Goal: Information Seeking & Learning: Find specific fact

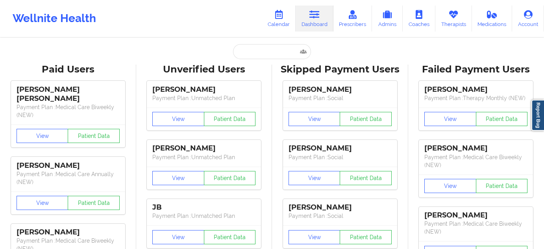
click at [261, 49] on input "text" at bounding box center [272, 51] width 78 height 15
type input "[PERSON_NAME]"
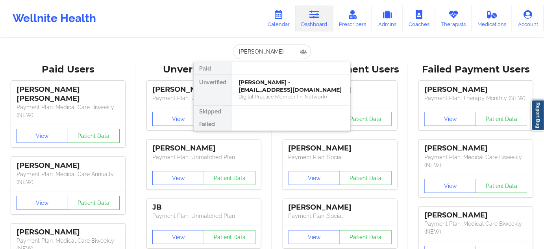
click at [268, 87] on div "[PERSON_NAME] - [EMAIL_ADDRESS][DOMAIN_NAME]" at bounding box center [290, 86] width 105 height 15
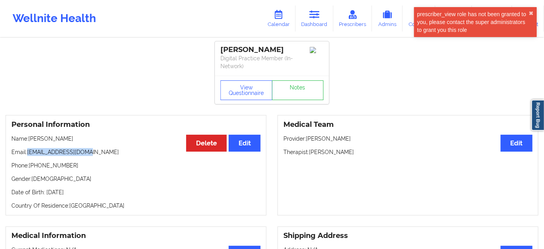
drag, startPoint x: 28, startPoint y: 151, endPoint x: 94, endPoint y: 154, distance: 65.8
click at [94, 154] on p "Email: [EMAIL_ADDRESS][DOMAIN_NAME]" at bounding box center [135, 152] width 249 height 8
copy p "[EMAIL_ADDRESS][DOMAIN_NAME]"
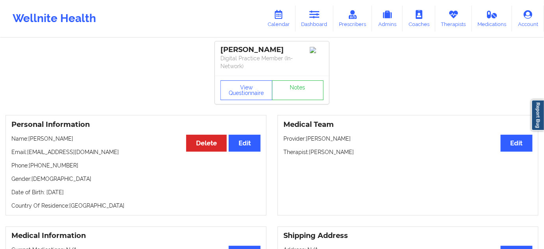
click at [227, 48] on div "[PERSON_NAME]" at bounding box center [271, 49] width 103 height 9
copy div "[PERSON_NAME]"
click at [268, 48] on div "[PERSON_NAME]" at bounding box center [271, 49] width 103 height 9
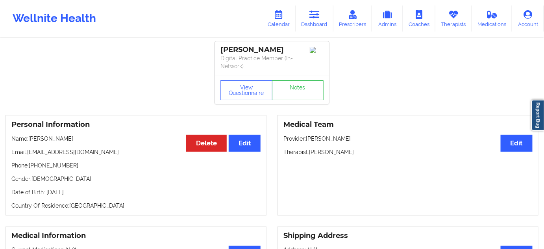
copy div "[PERSON_NAME]"
drag, startPoint x: 31, startPoint y: 162, endPoint x: 85, endPoint y: 163, distance: 53.9
click at [85, 163] on p "Phone: [PHONE_NUMBER]" at bounding box center [135, 165] width 249 height 8
copy p "[PHONE_NUMBER]"
drag, startPoint x: 323, startPoint y: 18, endPoint x: 283, endPoint y: 30, distance: 41.5
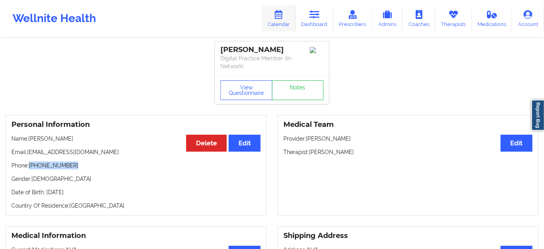
click at [323, 19] on link "Dashboard" at bounding box center [314, 19] width 38 height 26
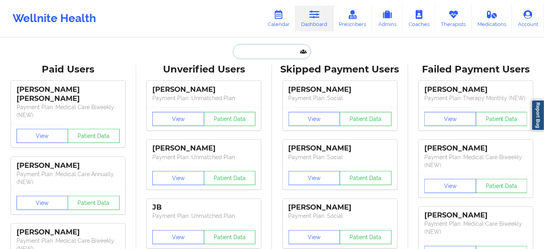
click at [257, 49] on input "text" at bounding box center [272, 51] width 78 height 15
paste input "[EMAIL_ADDRESS][DOMAIN_NAME]"
type input "[EMAIL_ADDRESS][DOMAIN_NAME]"
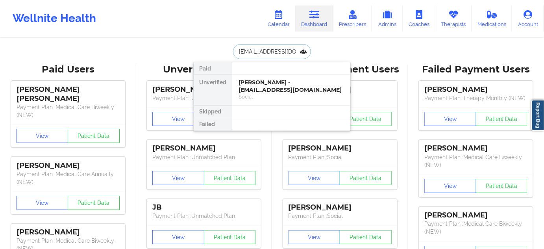
click at [260, 85] on div "[PERSON_NAME] - [EMAIL_ADDRESS][DOMAIN_NAME]" at bounding box center [290, 86] width 105 height 15
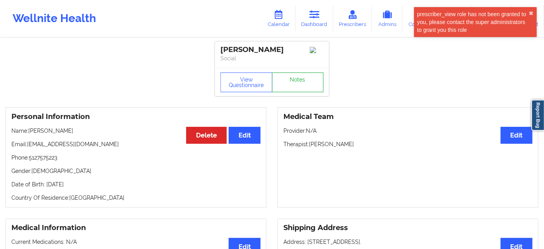
click at [291, 85] on link "Notes" at bounding box center [298, 82] width 52 height 20
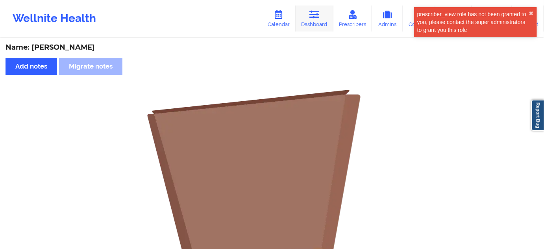
click at [311, 23] on link "Dashboard" at bounding box center [314, 19] width 38 height 26
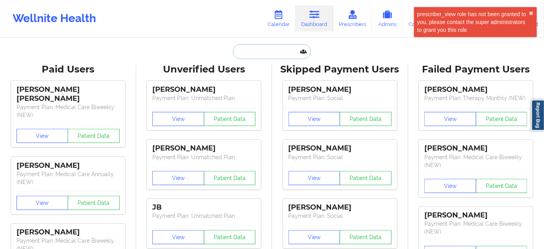
click at [288, 51] on input "text" at bounding box center [272, 51] width 78 height 15
type input "s"
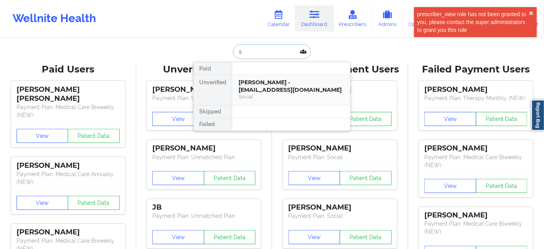
click at [273, 85] on div "[PERSON_NAME] - [EMAIL_ADDRESS][DOMAIN_NAME]" at bounding box center [290, 86] width 105 height 15
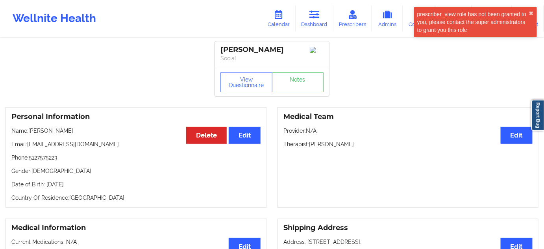
click at [276, 42] on div "[PERSON_NAME] Social" at bounding box center [272, 54] width 114 height 26
copy div "[PERSON_NAME]"
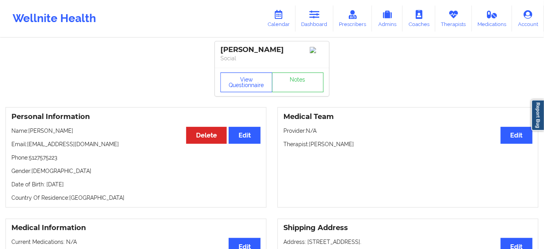
click at [253, 89] on button "View Questionnaire" at bounding box center [246, 82] width 52 height 20
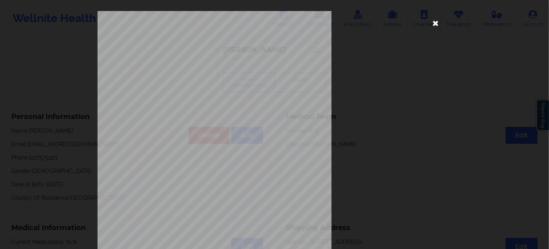
click at [433, 28] on icon at bounding box center [436, 23] width 13 height 13
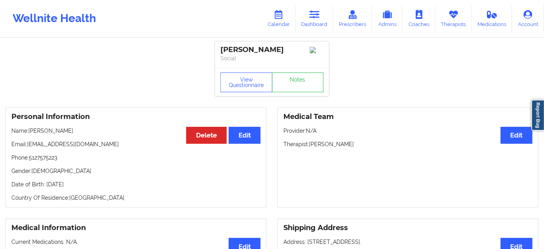
click at [334, 144] on p "Therapist: [PERSON_NAME]" at bounding box center [407, 144] width 249 height 8
copy p "[PERSON_NAME]"
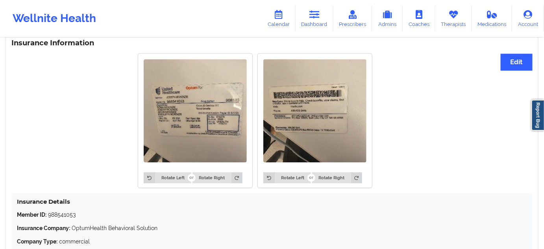
scroll to position [663, 0]
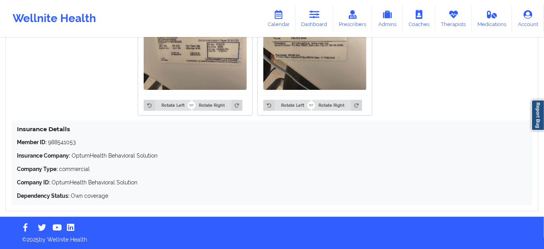
click at [65, 139] on p "Member ID: 988541053" at bounding box center [272, 142] width 510 height 8
click at [64, 139] on p "Member ID: 988541053" at bounding box center [272, 142] width 510 height 8
copy p "988541053"
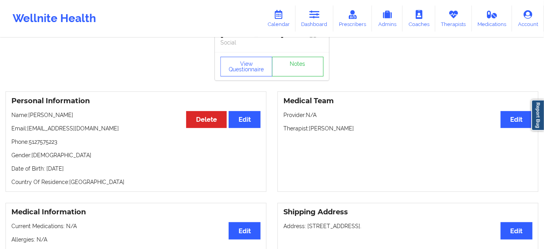
scroll to position [0, 0]
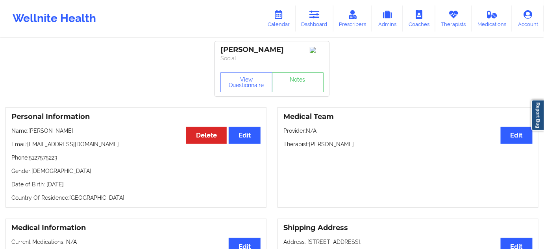
drag, startPoint x: 218, startPoint y: 48, endPoint x: 290, endPoint y: 43, distance: 71.4
click at [290, 43] on div "[PERSON_NAME] Social" at bounding box center [272, 54] width 114 height 26
copy div "[PERSON_NAME]"
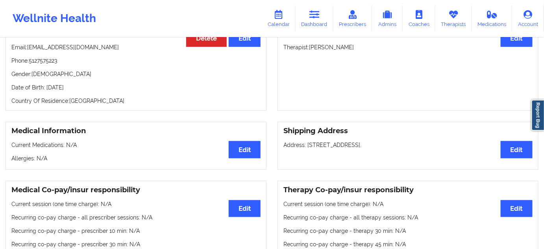
scroll to position [71, 0]
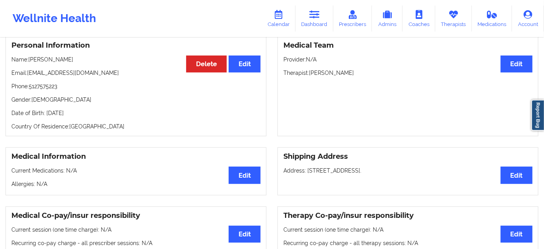
drag, startPoint x: 305, startPoint y: 172, endPoint x: 364, endPoint y: 176, distance: 58.8
click at [364, 174] on p "Address: [STREET_ADDRESS]." at bounding box center [407, 170] width 249 height 8
copy p "[STREET_ADDRESS]"
click at [378, 171] on p "Address: [STREET_ADDRESS]." at bounding box center [407, 170] width 249 height 8
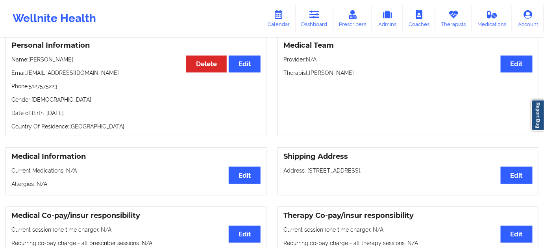
copy p "Austin"
click at [393, 174] on p "Address: [STREET_ADDRESS]." at bounding box center [407, 170] width 249 height 8
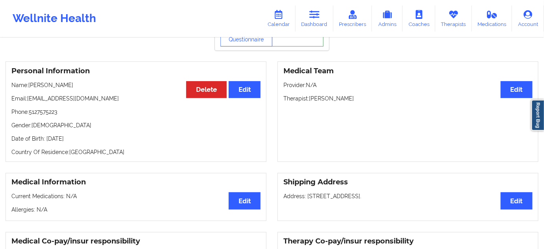
scroll to position [0, 0]
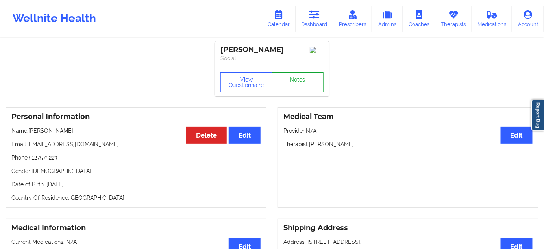
click at [299, 85] on link "Notes" at bounding box center [298, 82] width 52 height 20
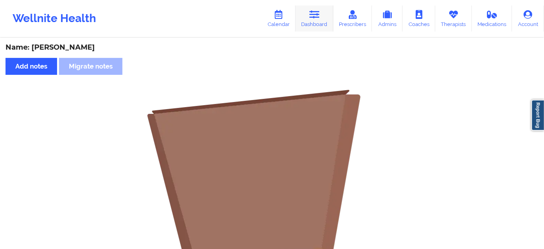
click at [330, 10] on link "Dashboard" at bounding box center [314, 19] width 38 height 26
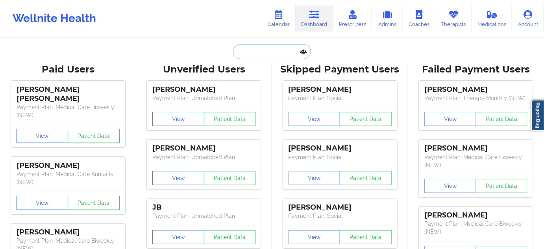
click at [282, 49] on input "text" at bounding box center [272, 51] width 78 height 15
paste input "[PERSON_NAME][EMAIL_ADDRESS][DOMAIN_NAME]"
type input "[PERSON_NAME][EMAIL_ADDRESS][DOMAIN_NAME]"
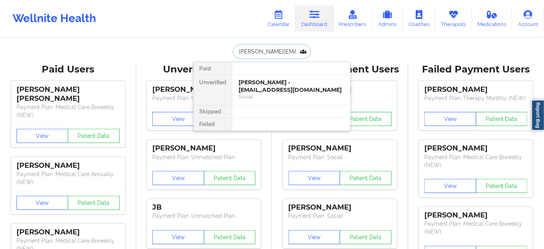
scroll to position [0, 1]
click at [269, 77] on div "[PERSON_NAME] Agustin - [EMAIL_ADDRESS][DOMAIN_NAME] Social" at bounding box center [291, 90] width 118 height 30
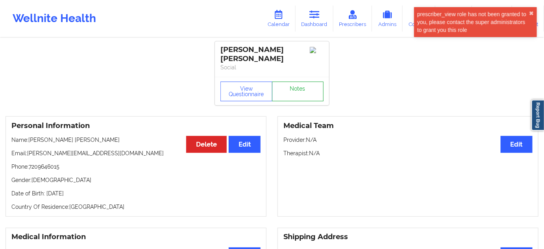
click at [296, 81] on link "Notes" at bounding box center [298, 91] width 52 height 20
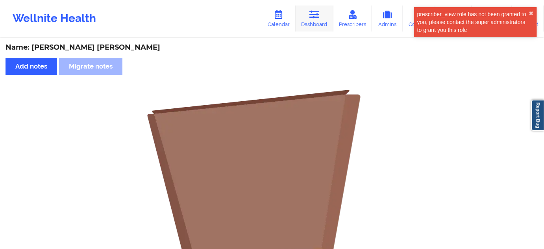
click at [314, 17] on icon at bounding box center [314, 14] width 10 height 9
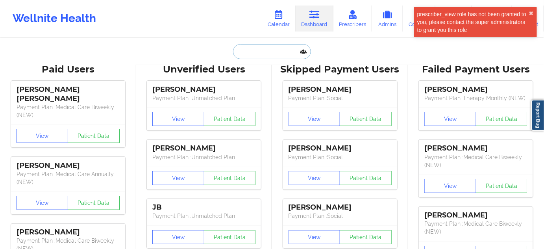
click at [266, 50] on input "text" at bounding box center [272, 51] width 78 height 15
type input "s"
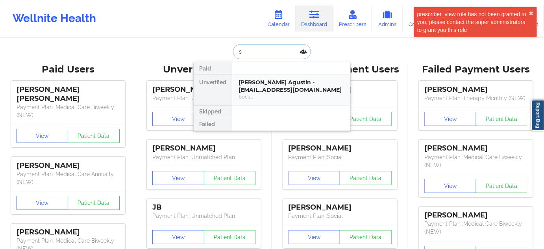
click at [262, 96] on div "Social" at bounding box center [290, 96] width 105 height 7
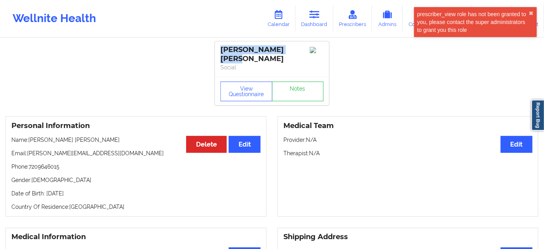
drag, startPoint x: 289, startPoint y: 50, endPoint x: 212, endPoint y: 50, distance: 77.5
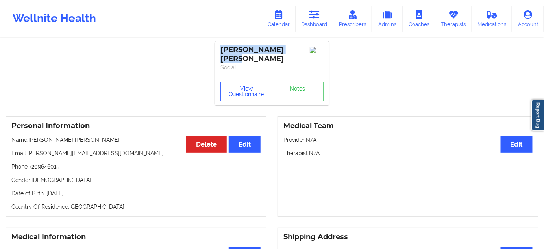
click at [257, 87] on button "View Questionnaire" at bounding box center [246, 91] width 52 height 20
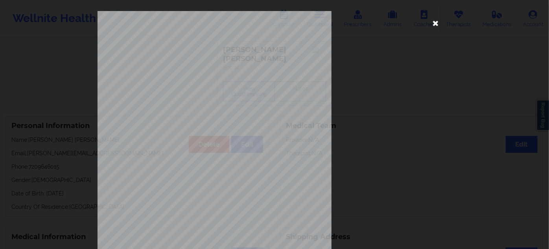
click at [432, 26] on icon at bounding box center [436, 23] width 13 height 13
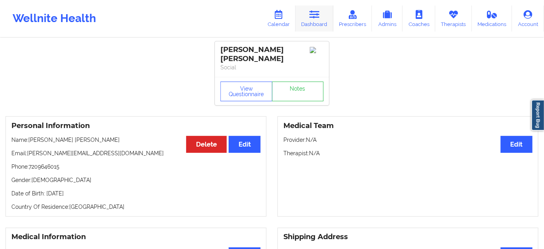
click at [312, 24] on link "Dashboard" at bounding box center [314, 19] width 38 height 26
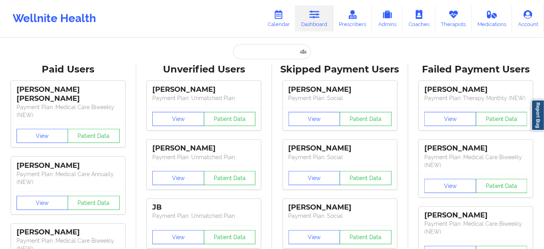
click at [266, 46] on input "text" at bounding box center [272, 51] width 78 height 15
paste input "[EMAIL_ADDRESS][DOMAIN_NAME]"
type input "[EMAIL_ADDRESS][DOMAIN_NAME]"
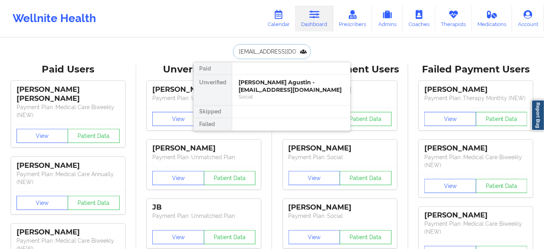
scroll to position [0, 6]
click at [268, 79] on div "[PERSON_NAME] - [EMAIL_ADDRESS][DOMAIN_NAME]" at bounding box center [290, 86] width 105 height 15
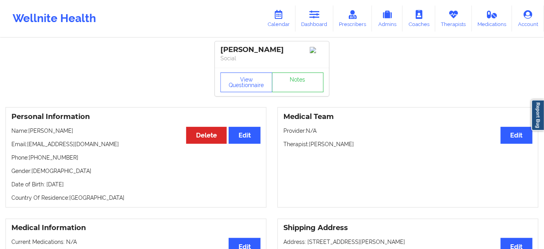
drag, startPoint x: 279, startPoint y: 50, endPoint x: 214, endPoint y: 44, distance: 65.6
click at [270, 72] on div "View Questionnaire Notes" at bounding box center [272, 82] width 114 height 28
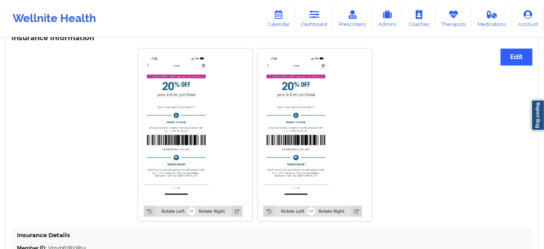
scroll to position [739, 0]
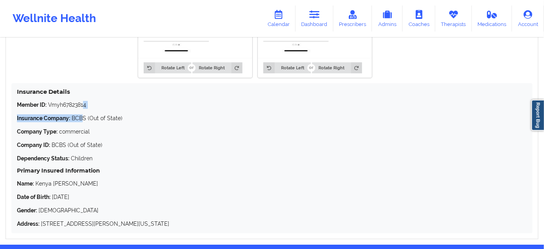
click at [82, 110] on div "Member ID: Vmyh67823814 Insurance Company: BCBS (Out of State) Company Type: co…" at bounding box center [272, 164] width 510 height 127
click at [76, 103] on p "Member ID: Vmyh67823814" at bounding box center [272, 105] width 510 height 8
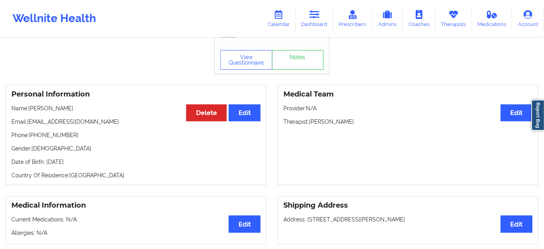
scroll to position [0, 0]
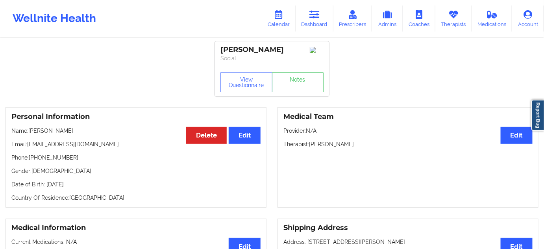
drag, startPoint x: 310, startPoint y: 146, endPoint x: 362, endPoint y: 141, distance: 52.5
click at [362, 141] on div "Medical Team Edit Provider: N/A Therapist: [PERSON_NAME]" at bounding box center [407, 157] width 261 height 100
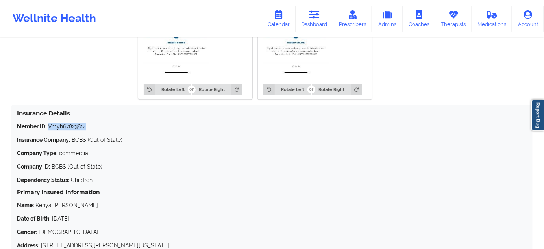
scroll to position [763, 0]
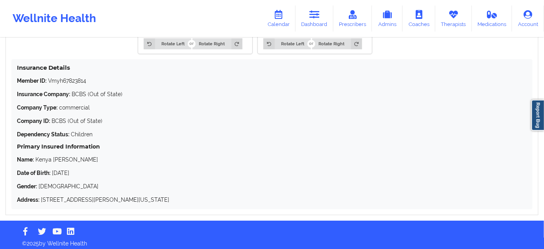
click at [76, 84] on p "Member ID: Vmyh67823814" at bounding box center [272, 81] width 510 height 8
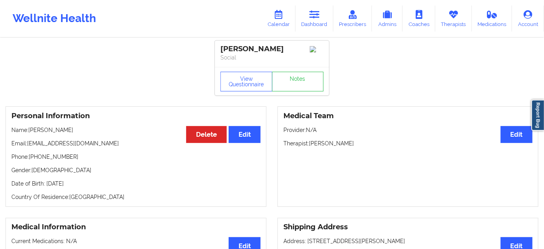
scroll to position [0, 0]
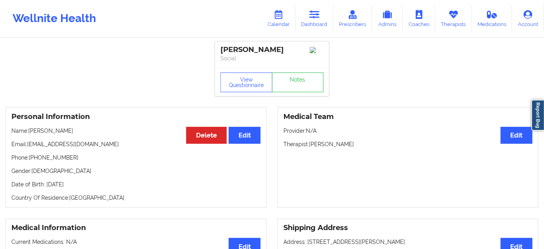
click at [296, 95] on div "View Questionnaire Notes" at bounding box center [272, 82] width 114 height 28
click at [294, 85] on link "Notes" at bounding box center [298, 82] width 52 height 20
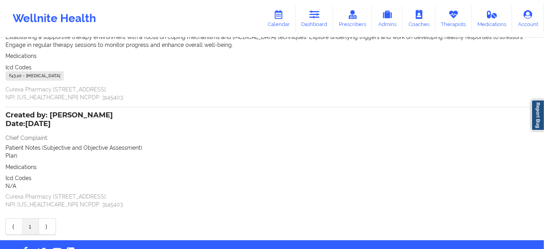
scroll to position [119, 0]
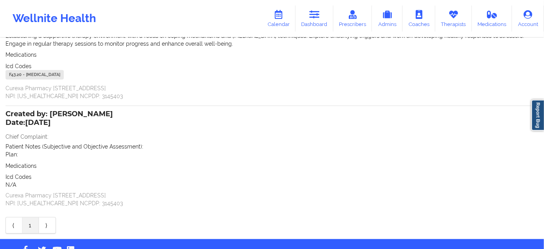
click at [19, 77] on div "F43.20 - [MEDICAL_DATA]" at bounding box center [35, 74] width 58 height 9
click at [318, 7] on link "Dashboard" at bounding box center [314, 19] width 38 height 26
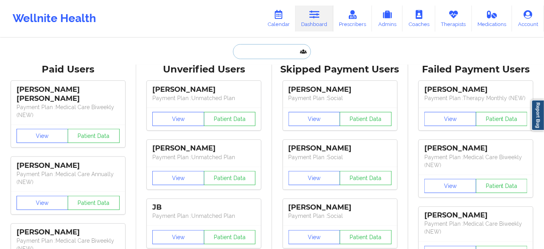
click at [261, 47] on input "text" at bounding box center [272, 51] width 78 height 15
paste input "[EMAIL_ADDRESS][DOMAIN_NAME]"
type input "[EMAIL_ADDRESS][DOMAIN_NAME]"
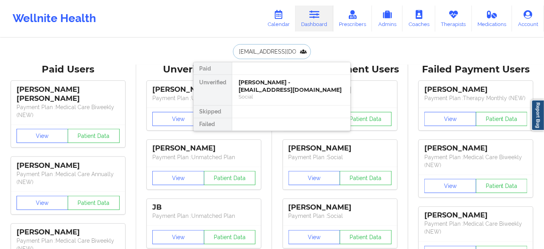
click at [251, 83] on div "[PERSON_NAME] - [EMAIL_ADDRESS][DOMAIN_NAME]" at bounding box center [290, 86] width 105 height 15
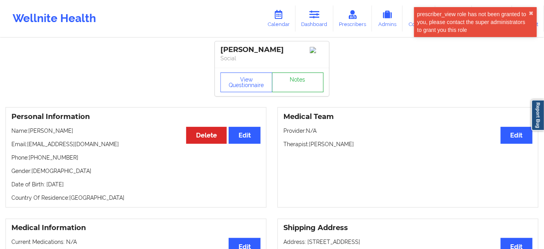
click at [301, 81] on link "Notes" at bounding box center [298, 82] width 52 height 20
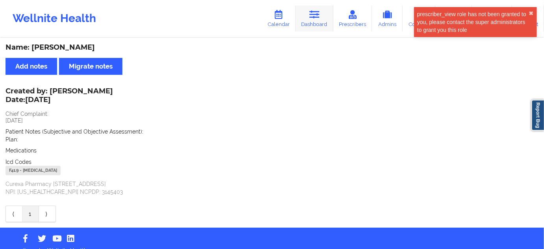
click at [312, 10] on icon at bounding box center [314, 14] width 10 height 9
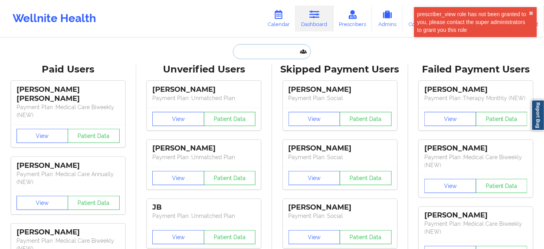
click at [276, 46] on input "text" at bounding box center [272, 51] width 78 height 15
type input "s"
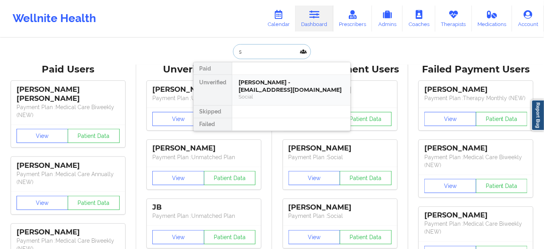
click at [290, 87] on div "[PERSON_NAME] - [EMAIL_ADDRESS][DOMAIN_NAME]" at bounding box center [290, 86] width 105 height 15
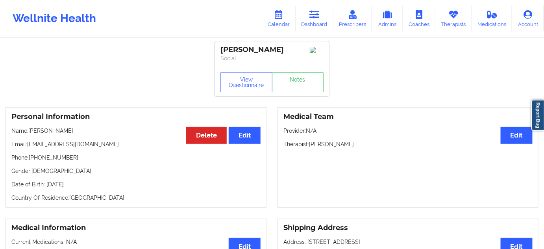
click at [260, 50] on div "[PERSON_NAME]" at bounding box center [271, 49] width 103 height 9
drag, startPoint x: 310, startPoint y: 144, endPoint x: 358, endPoint y: 141, distance: 48.9
click at [356, 142] on div "Medical Team Edit Provider: N/A Therapist: [PERSON_NAME]" at bounding box center [407, 157] width 261 height 100
drag, startPoint x: 281, startPoint y: 53, endPoint x: 214, endPoint y: 46, distance: 67.2
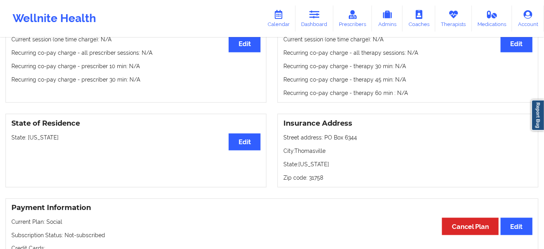
scroll to position [286, 0]
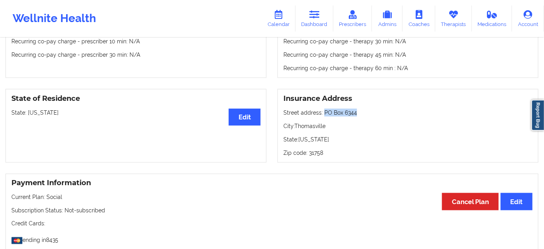
drag, startPoint x: 324, startPoint y: 113, endPoint x: 361, endPoint y: 113, distance: 37.0
click at [361, 113] on p "Street address: [STREET_ADDRESS]" at bounding box center [407, 113] width 249 height 8
click at [311, 126] on p "City: [GEOGRAPHIC_DATA]" at bounding box center [407, 126] width 249 height 8
click at [317, 153] on p "Zip code: 31758" at bounding box center [407, 153] width 249 height 8
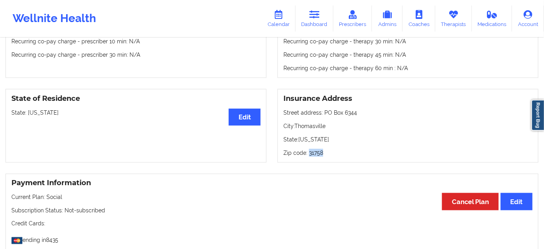
click at [317, 153] on p "Zip code: 31758" at bounding box center [407, 153] width 249 height 8
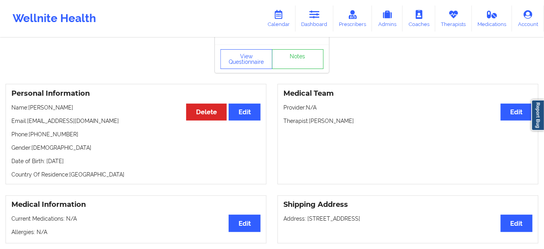
scroll to position [0, 0]
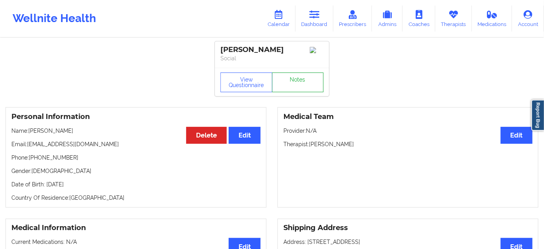
click at [287, 85] on link "Notes" at bounding box center [298, 82] width 52 height 20
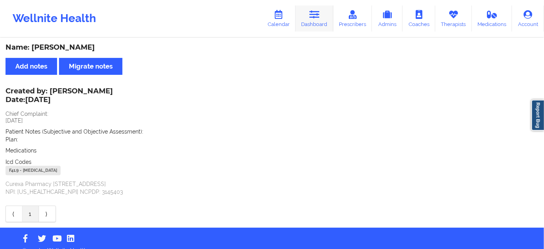
click at [309, 17] on link "Dashboard" at bounding box center [314, 19] width 38 height 26
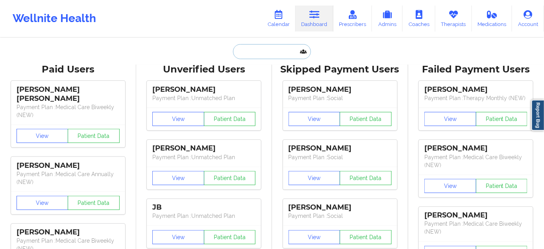
click at [251, 53] on input "text" at bounding box center [272, 51] width 78 height 15
paste input "[EMAIL_ADDRESS][DOMAIN_NAME]"
type input "[EMAIL_ADDRESS][DOMAIN_NAME]"
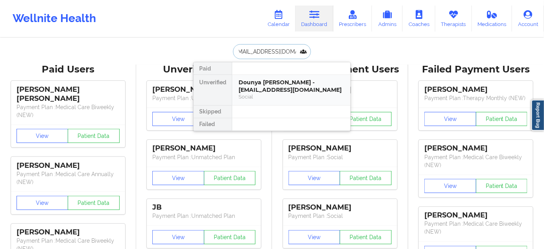
click at [266, 79] on div "Dounya [PERSON_NAME] - [EMAIL_ADDRESS][DOMAIN_NAME]" at bounding box center [290, 86] width 105 height 15
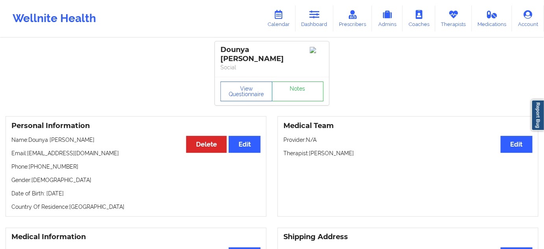
drag, startPoint x: 310, startPoint y: 146, endPoint x: 357, endPoint y: 146, distance: 46.4
click at [357, 149] on p "Therapist: [PERSON_NAME]" at bounding box center [407, 153] width 249 height 8
click at [296, 81] on link "Notes" at bounding box center [298, 91] width 52 height 20
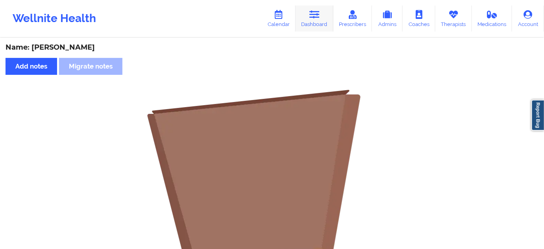
click at [310, 17] on link "Dashboard" at bounding box center [314, 19] width 38 height 26
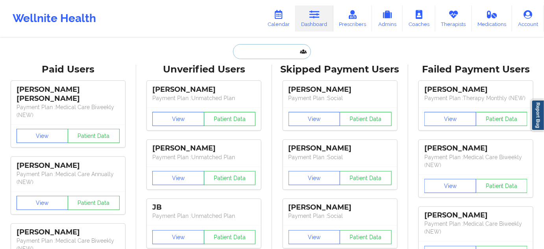
click at [270, 52] on input "text" at bounding box center [272, 51] width 78 height 15
type input "s"
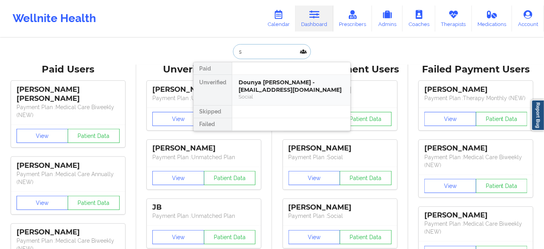
click at [268, 81] on div "Dounya [PERSON_NAME] - [EMAIL_ADDRESS][DOMAIN_NAME]" at bounding box center [290, 86] width 105 height 15
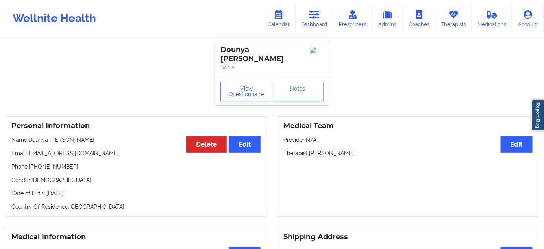
click at [345, 142] on div "Medical Team Edit Provider: N/A Therapist: [PERSON_NAME]" at bounding box center [407, 166] width 261 height 100
click at [346, 142] on div "Medical Team Edit Provider: N/A Therapist: [PERSON_NAME]" at bounding box center [407, 166] width 261 height 100
drag, startPoint x: 295, startPoint y: 48, endPoint x: 155, endPoint y: 25, distance: 142.3
click at [221, 42] on div "Dounya [PERSON_NAME] Social" at bounding box center [272, 58] width 114 height 35
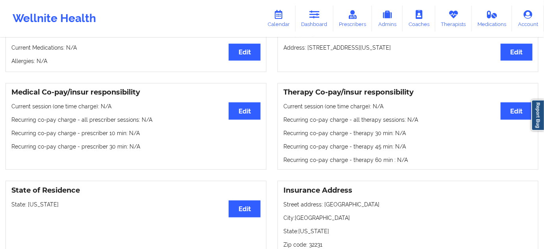
scroll to position [238, 0]
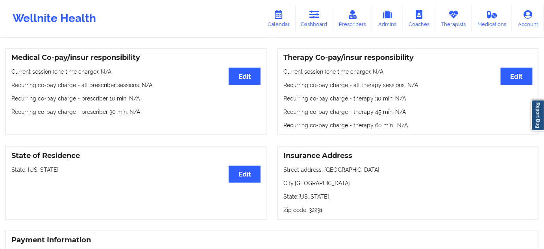
click at [324, 166] on p "Street address: [STREET_ADDRESS]" at bounding box center [407, 170] width 249 height 8
drag, startPoint x: 326, startPoint y: 162, endPoint x: 424, endPoint y: 164, distance: 98.0
click at [424, 166] on p "Street address: [STREET_ADDRESS]" at bounding box center [407, 170] width 249 height 8
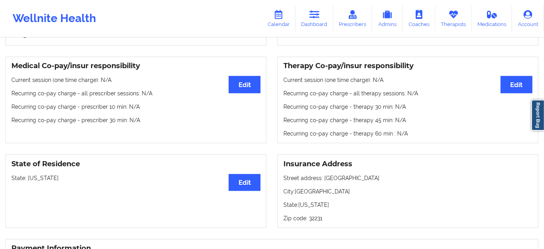
scroll to position [262, 0]
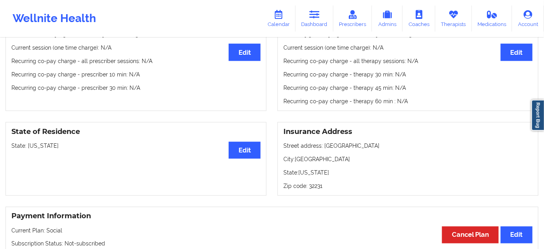
drag, startPoint x: 386, startPoint y: 161, endPoint x: 375, endPoint y: 162, distance: 11.0
click at [385, 168] on p "State: [US_STATE]" at bounding box center [407, 172] width 249 height 8
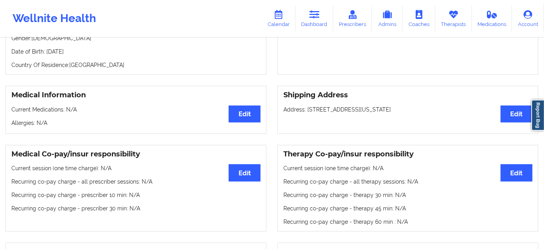
scroll to position [119, 0]
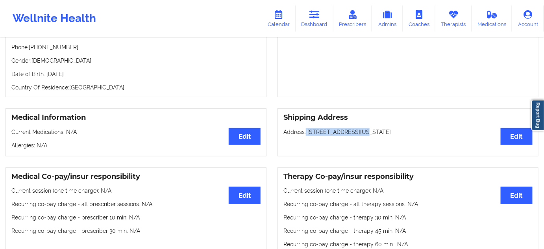
drag, startPoint x: 305, startPoint y: 122, endPoint x: 356, endPoint y: 125, distance: 50.5
click at [356, 128] on p "Address: [STREET_ADDRESS][US_STATE]" at bounding box center [407, 132] width 249 height 8
drag, startPoint x: 389, startPoint y: 126, endPoint x: 377, endPoint y: 125, distance: 12.6
click at [389, 128] on p "Address: [STREET_ADDRESS][US_STATE]" at bounding box center [407, 132] width 249 height 8
drag, startPoint x: 356, startPoint y: 126, endPoint x: 400, endPoint y: 127, distance: 43.3
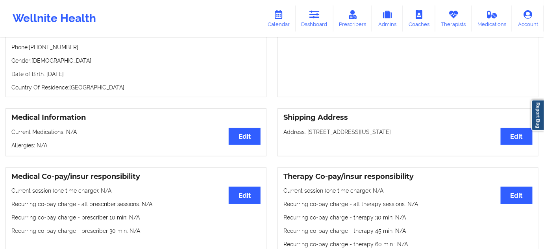
click at [400, 128] on p "Address: [STREET_ADDRESS][US_STATE]" at bounding box center [407, 132] width 249 height 8
click at [427, 128] on p "Address: [STREET_ADDRESS][US_STATE]" at bounding box center [407, 132] width 249 height 8
click at [428, 128] on p "Address: [STREET_ADDRESS][US_STATE]" at bounding box center [407, 132] width 249 height 8
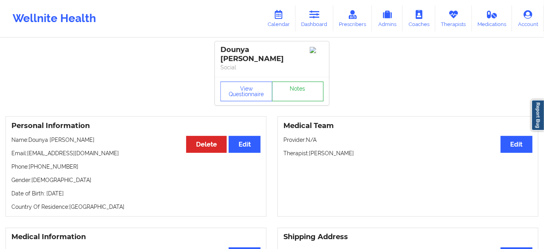
click at [314, 90] on link "Notes" at bounding box center [298, 91] width 52 height 20
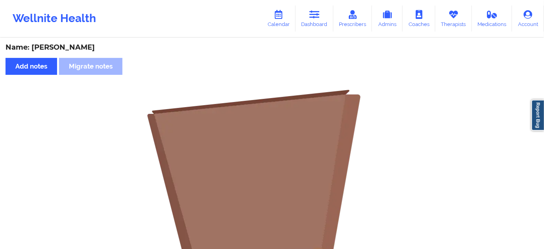
drag, startPoint x: 317, startPoint y: 16, endPoint x: 270, endPoint y: 36, distance: 50.9
click at [317, 16] on icon at bounding box center [314, 14] width 10 height 9
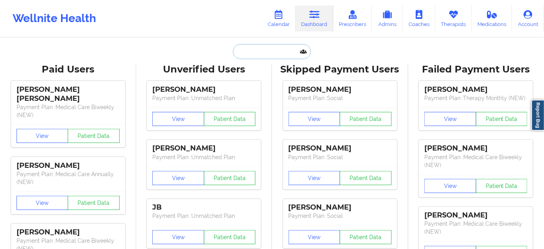
click at [257, 51] on input "text" at bounding box center [272, 51] width 78 height 15
paste input "[EMAIL_ADDRESS][DOMAIN_NAME]"
type input "[EMAIL_ADDRESS][DOMAIN_NAME]"
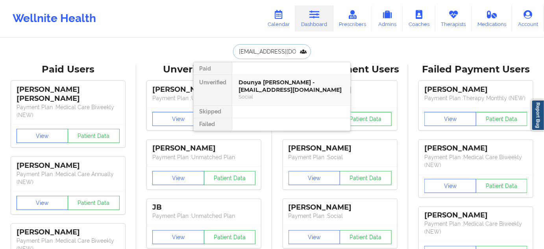
scroll to position [0, 7]
click at [262, 89] on div "[PERSON_NAME] - [EMAIL_ADDRESS][DOMAIN_NAME]" at bounding box center [290, 86] width 105 height 15
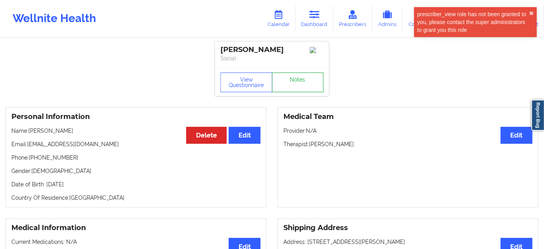
click at [290, 79] on link "Notes" at bounding box center [298, 82] width 52 height 20
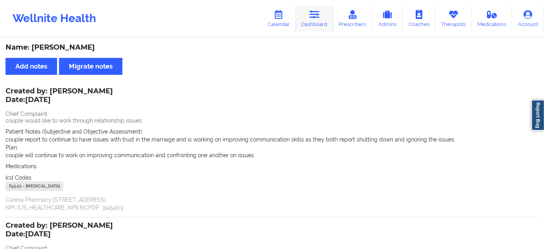
click at [315, 18] on icon at bounding box center [314, 14] width 10 height 9
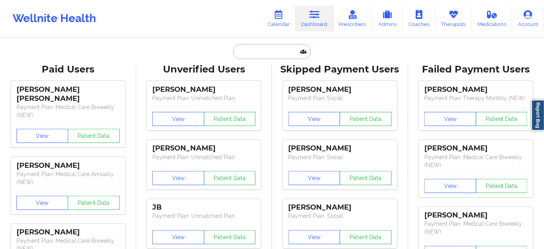
click at [283, 55] on input "text" at bounding box center [272, 51] width 78 height 15
paste input "[EMAIL_ADDRESS][DOMAIN_NAME]"
type input "[EMAIL_ADDRESS][DOMAIN_NAME]"
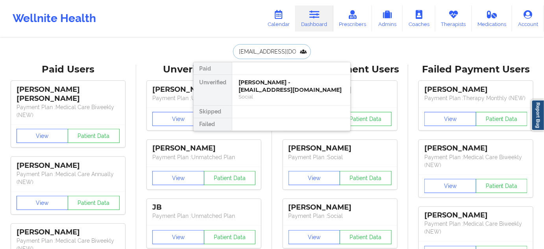
click at [257, 85] on div "[PERSON_NAME] - [EMAIL_ADDRESS][DOMAIN_NAME]" at bounding box center [290, 86] width 105 height 15
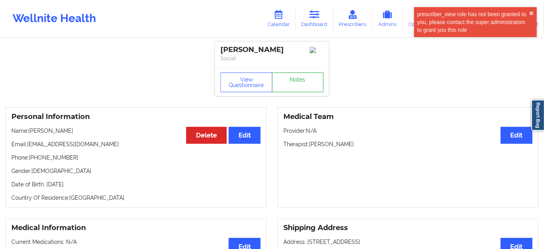
click at [287, 88] on link "Notes" at bounding box center [298, 82] width 52 height 20
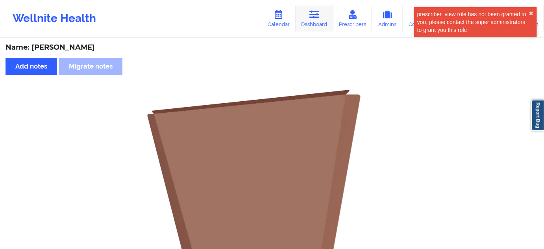
click at [315, 23] on link "Dashboard" at bounding box center [314, 19] width 38 height 26
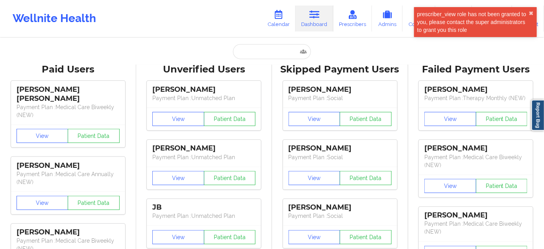
click at [275, 49] on input "text" at bounding box center [272, 51] width 78 height 15
paste input "[EMAIL_ADDRESS][DOMAIN_NAME]"
type input "[EMAIL_ADDRESS][DOMAIN_NAME]"
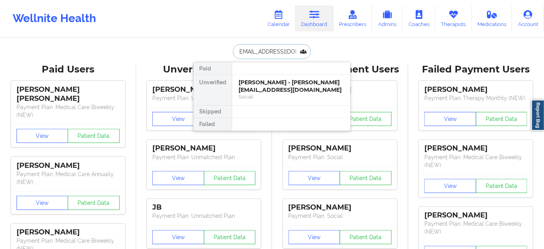
click at [263, 85] on div "[PERSON_NAME] - [PERSON_NAME][EMAIL_ADDRESS][DOMAIN_NAME]" at bounding box center [290, 86] width 105 height 15
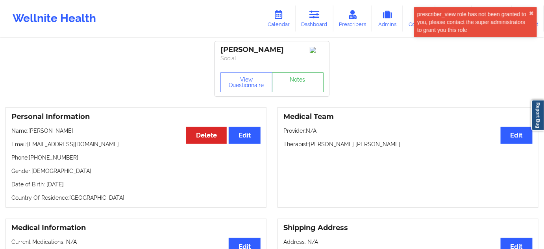
click at [276, 88] on link "Notes" at bounding box center [298, 82] width 52 height 20
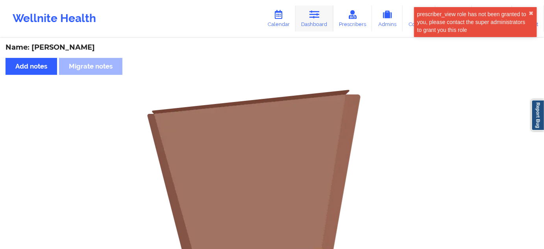
click at [315, 29] on link "Dashboard" at bounding box center [314, 19] width 38 height 26
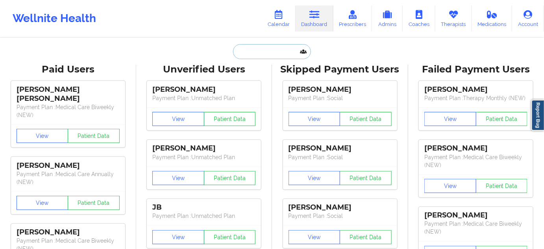
click at [283, 48] on input "text" at bounding box center [272, 51] width 78 height 15
paste input "[EMAIL_ADDRESS][DOMAIN_NAME]"
type input "[EMAIL_ADDRESS][DOMAIN_NAME]"
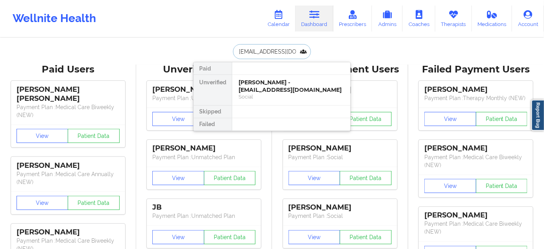
click at [254, 89] on div "[PERSON_NAME] - [EMAIL_ADDRESS][DOMAIN_NAME]" at bounding box center [290, 86] width 105 height 15
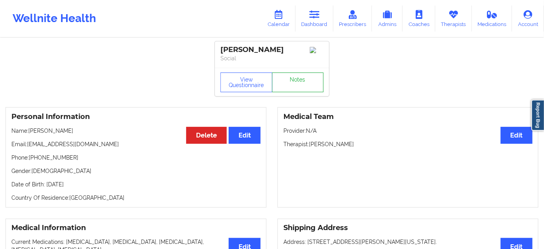
click at [288, 83] on link "Notes" at bounding box center [298, 82] width 52 height 20
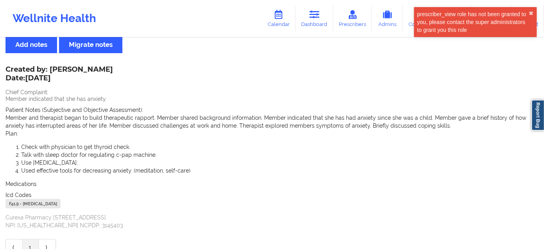
scroll to position [24, 0]
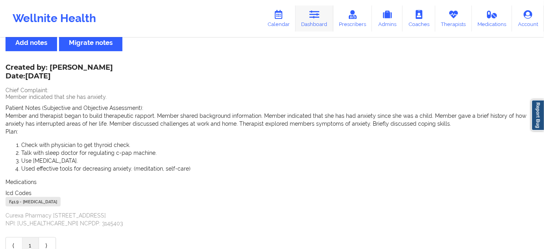
drag, startPoint x: 324, startPoint y: 18, endPoint x: 308, endPoint y: 30, distance: 20.0
click at [324, 18] on link "Dashboard" at bounding box center [314, 19] width 38 height 26
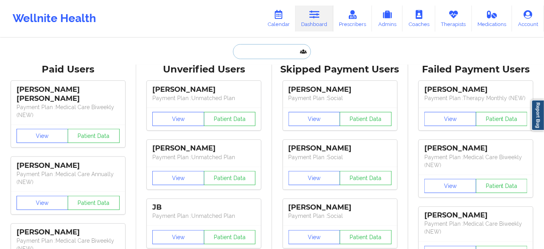
click at [278, 51] on input "text" at bounding box center [272, 51] width 78 height 15
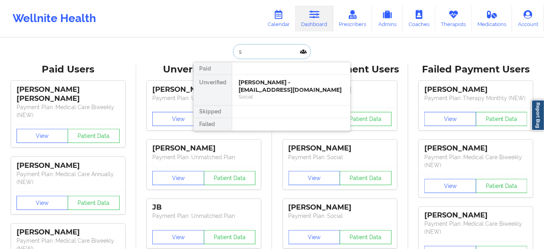
type input "s"
click at [275, 73] on div at bounding box center [291, 68] width 118 height 13
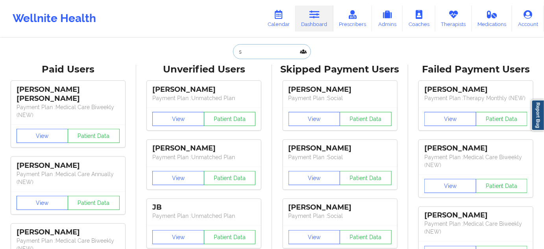
click at [283, 47] on input "s" at bounding box center [272, 51] width 78 height 15
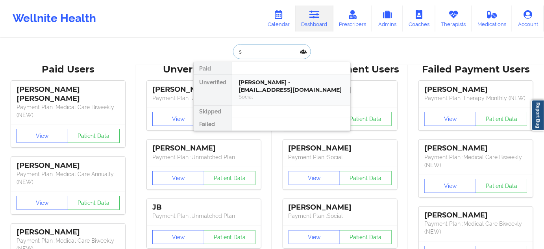
click at [258, 89] on div "[PERSON_NAME] - [EMAIL_ADDRESS][DOMAIN_NAME]" at bounding box center [290, 86] width 105 height 15
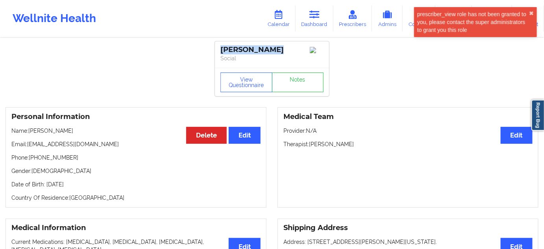
drag, startPoint x: 279, startPoint y: 52, endPoint x: 209, endPoint y: 52, distance: 70.4
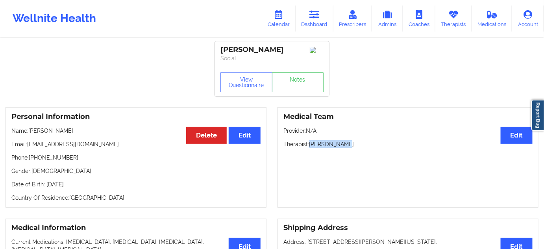
drag, startPoint x: 309, startPoint y: 144, endPoint x: 354, endPoint y: 146, distance: 44.9
click at [354, 146] on p "Therapist: [PERSON_NAME]" at bounding box center [407, 144] width 249 height 8
click at [254, 91] on button "View Questionnaire" at bounding box center [246, 82] width 52 height 20
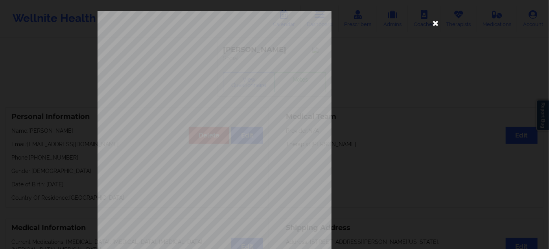
click at [436, 24] on icon at bounding box center [436, 23] width 13 height 13
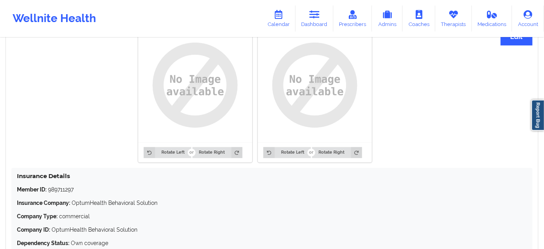
scroll to position [670, 0]
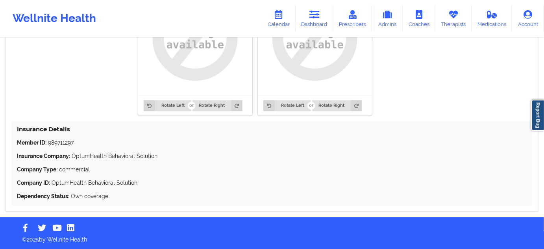
click at [67, 139] on p "Member ID: 989711297" at bounding box center [272, 142] width 510 height 8
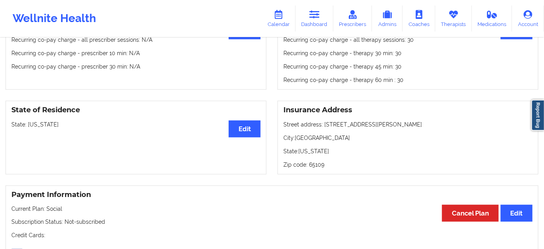
scroll to position [262, 0]
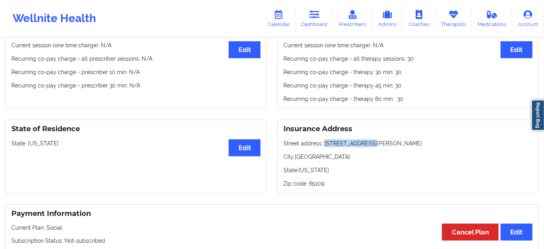
drag, startPoint x: 322, startPoint y: 145, endPoint x: 373, endPoint y: 139, distance: 51.9
click at [373, 139] on div "Insurance Address Street address: [STREET_ADDRESS][PERSON_NAME][US_STATE] Zip c…" at bounding box center [407, 157] width 261 height 74
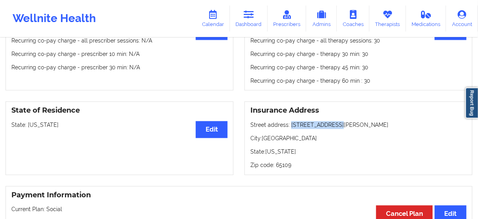
scroll to position [283, 0]
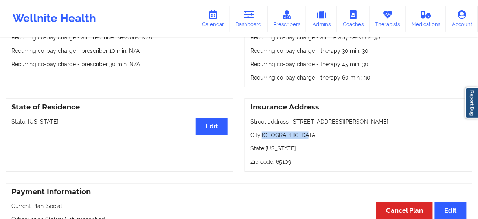
drag, startPoint x: 261, startPoint y: 138, endPoint x: 301, endPoint y: 137, distance: 39.8
click at [301, 137] on p "City: [GEOGRAPHIC_DATA]" at bounding box center [359, 135] width 216 height 8
click at [282, 164] on p "Zip code: 65109" at bounding box center [359, 162] width 216 height 8
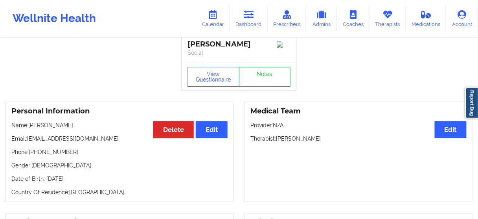
scroll to position [0, 0]
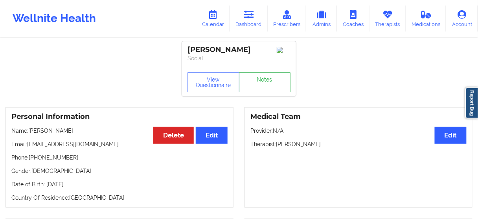
click at [264, 78] on link "Notes" at bounding box center [265, 82] width 52 height 20
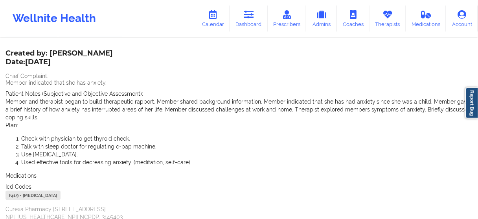
scroll to position [103, 0]
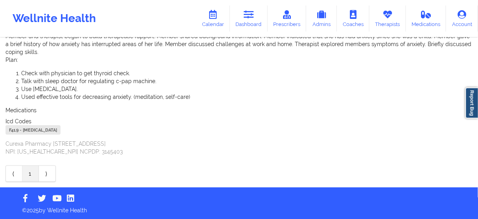
click at [14, 129] on div "F41.9 - [MEDICAL_DATA]" at bounding box center [33, 129] width 55 height 9
